Goal: Task Accomplishment & Management: Use online tool/utility

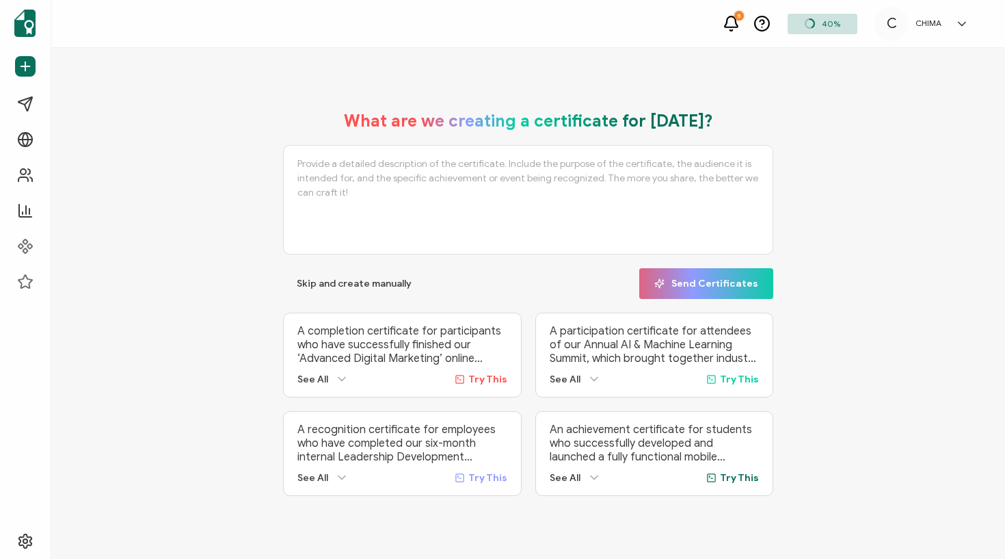
click at [942, 20] on div "CHIMA" at bounding box center [929, 23] width 40 height 10
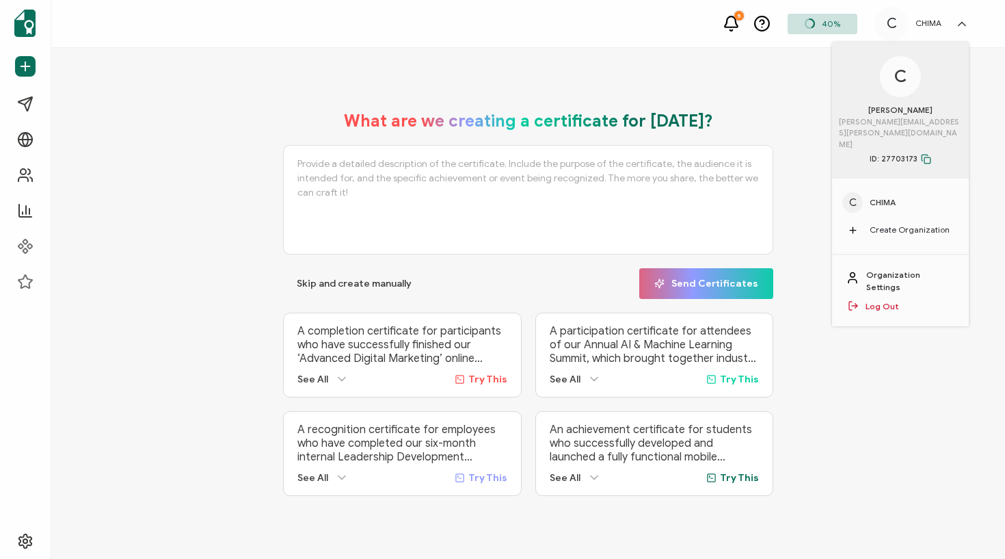
click at [883, 196] on span "CHIMA" at bounding box center [883, 202] width 26 height 12
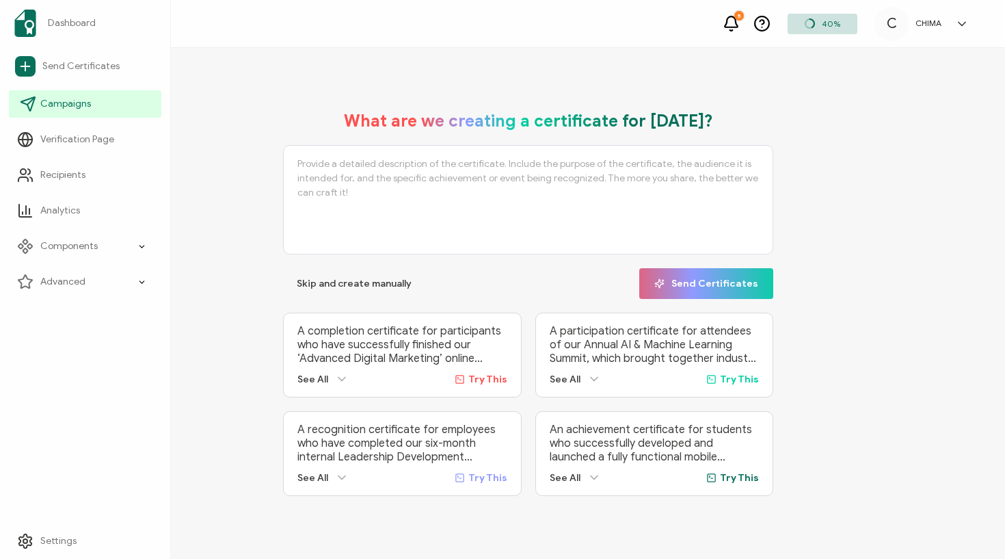
click at [62, 108] on span "Campaigns" at bounding box center [65, 104] width 51 height 14
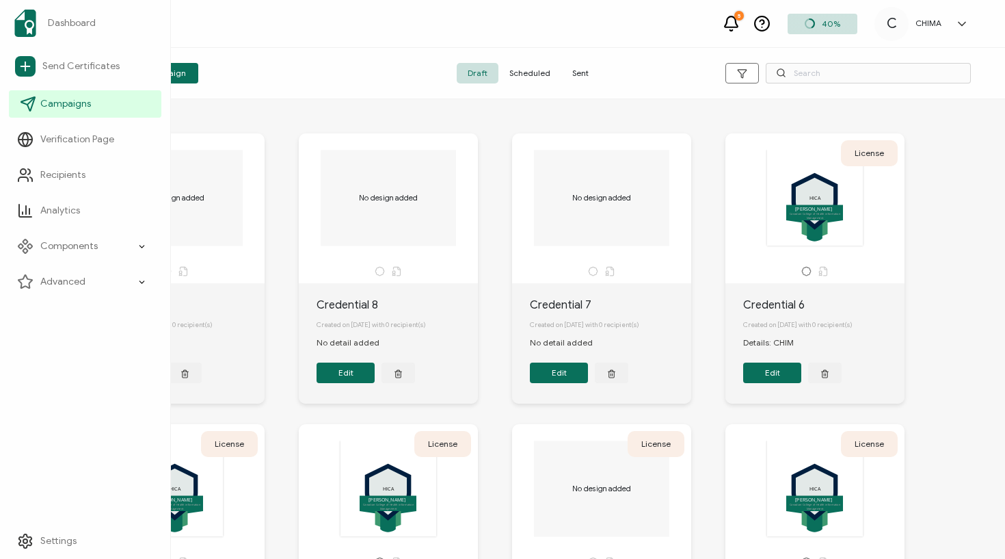
click at [88, 105] on span "Campaigns" at bounding box center [65, 104] width 51 height 14
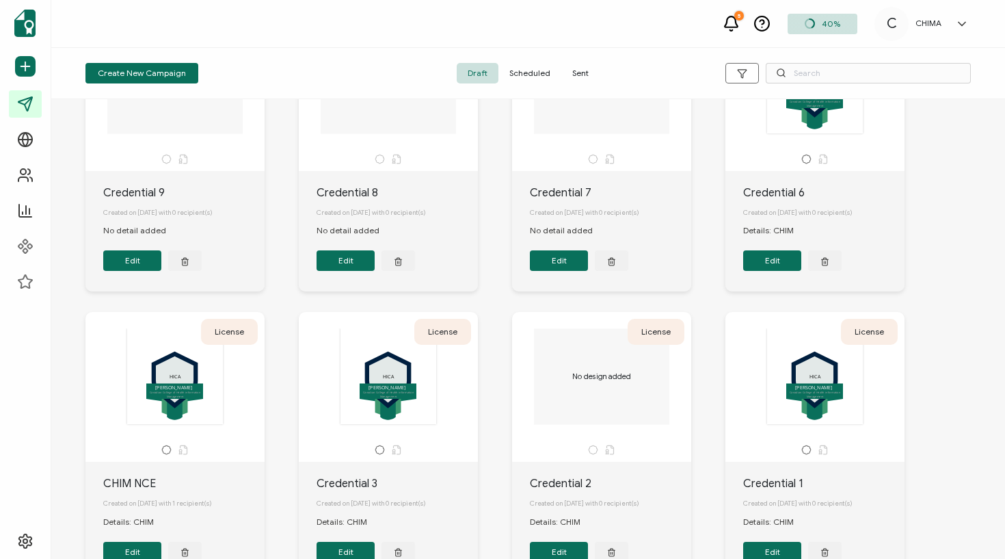
scroll to position [111, 0]
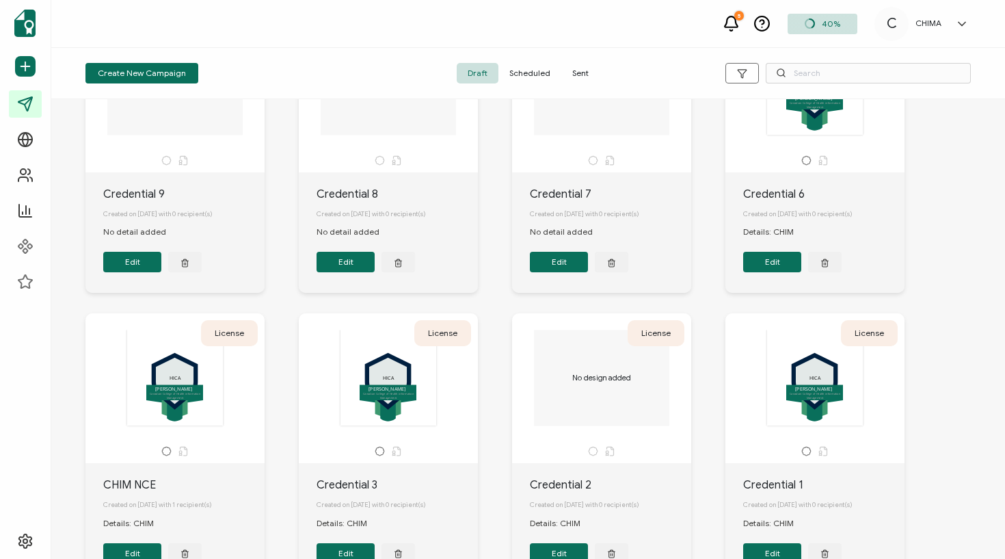
click at [814, 25] on icon at bounding box center [809, 23] width 9 height 9
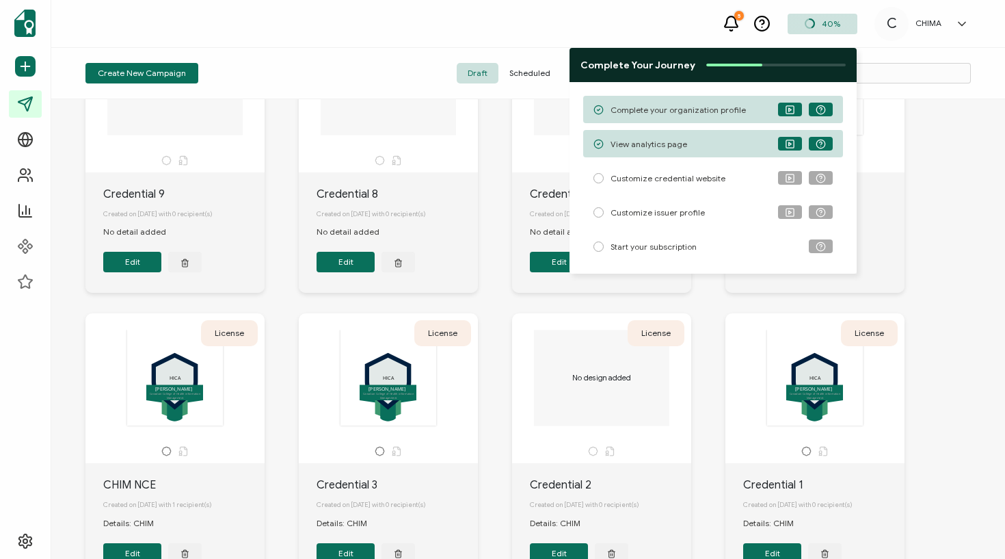
click at [640, 21] on div "5 40% C [PERSON_NAME] Selinger [EMAIL_ADDRESS][PERSON_NAME][DOMAIN_NAME] ID: 27…" at bounding box center [528, 24] width 954 height 48
